Goal: Find specific page/section: Find specific page/section

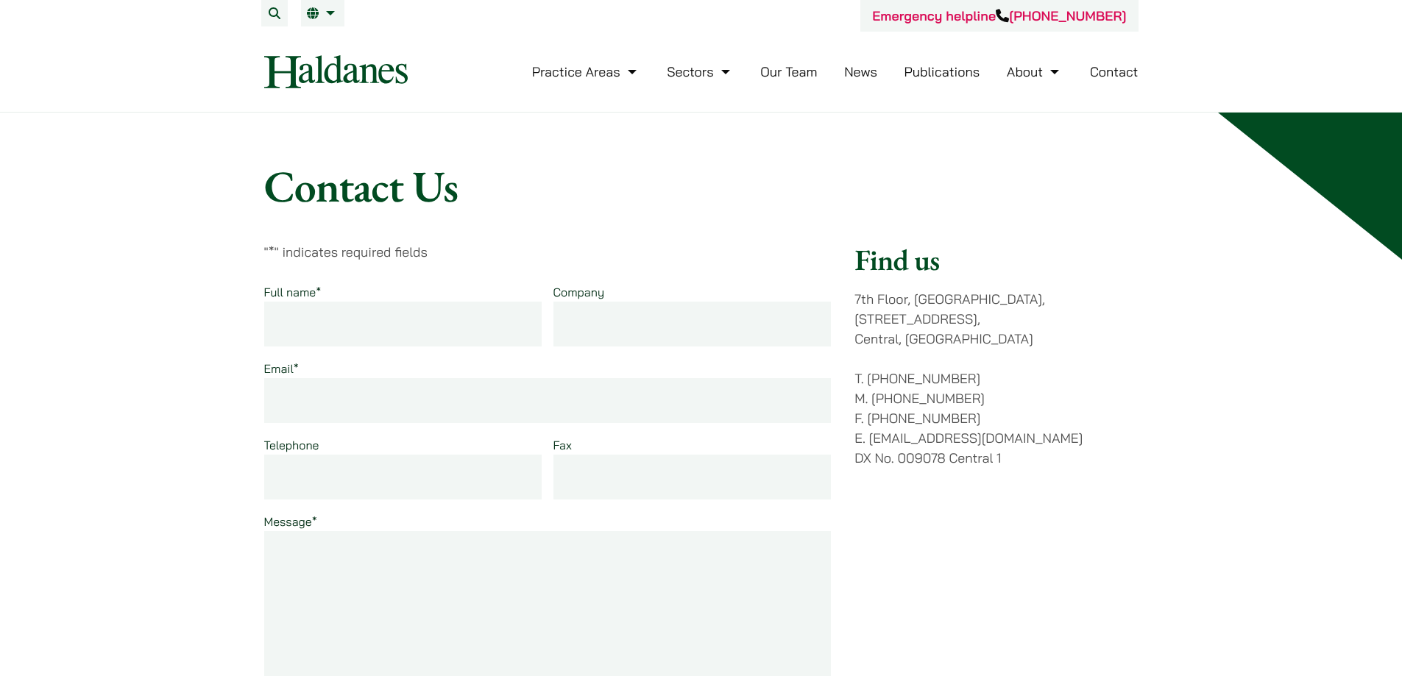
click at [861, 109] on nav "Practice Areas Antitrust and Competition Law Civil Litigation & Dispute Resolut…" at bounding box center [701, 72] width 874 height 80
click at [787, 68] on link "Our Team" at bounding box center [788, 71] width 57 height 17
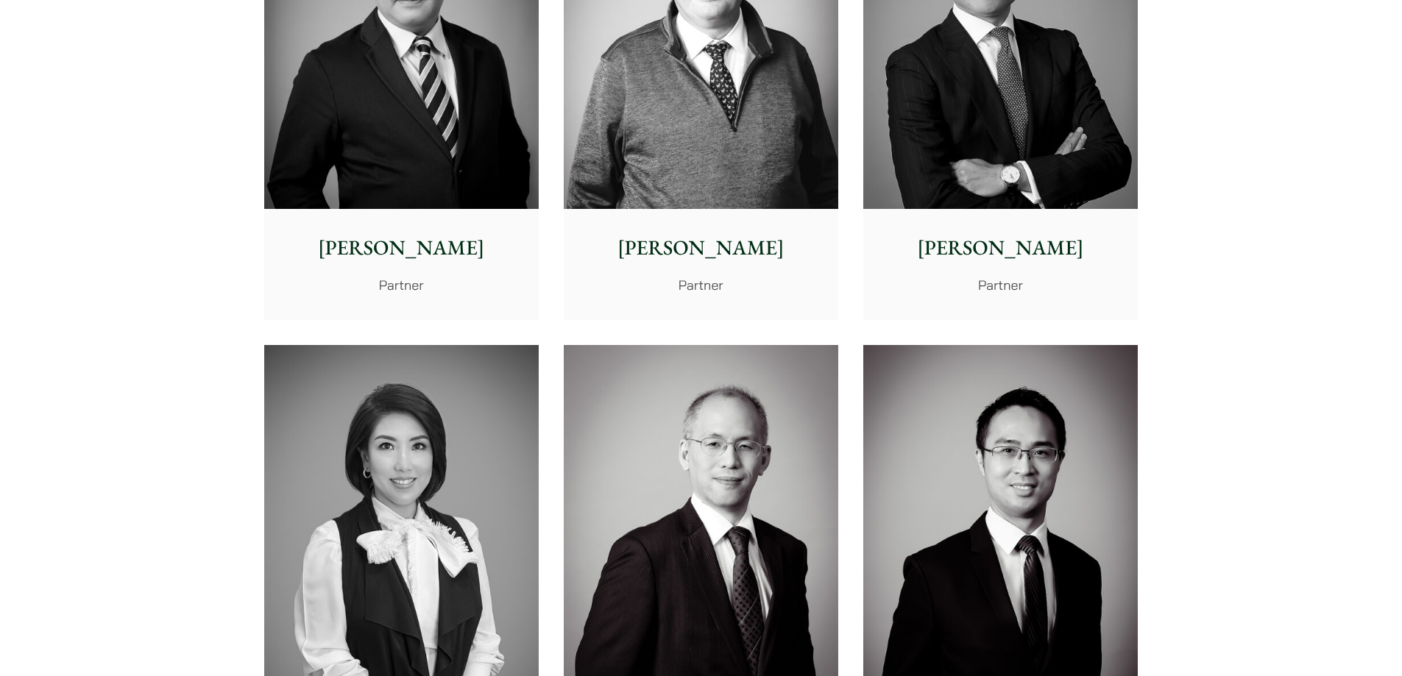
scroll to position [1251, 0]
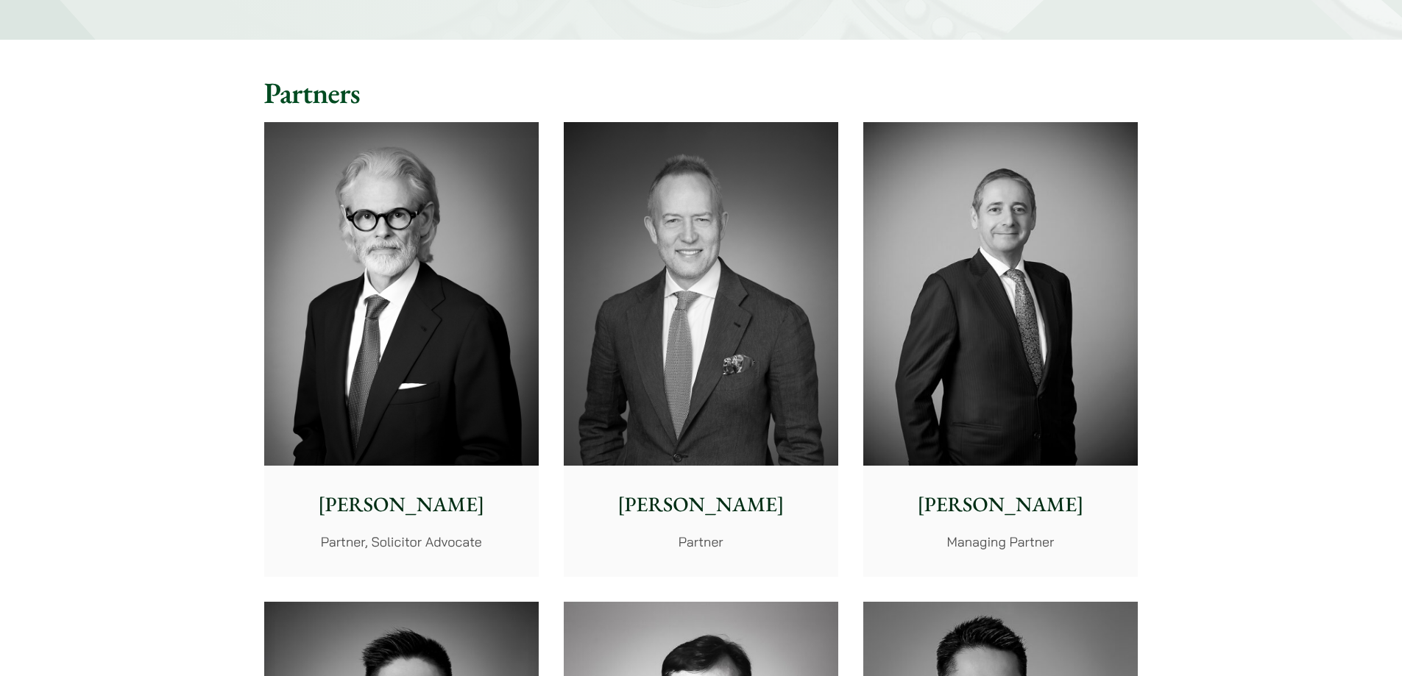
scroll to position [0, 0]
